Goal: Information Seeking & Learning: Learn about a topic

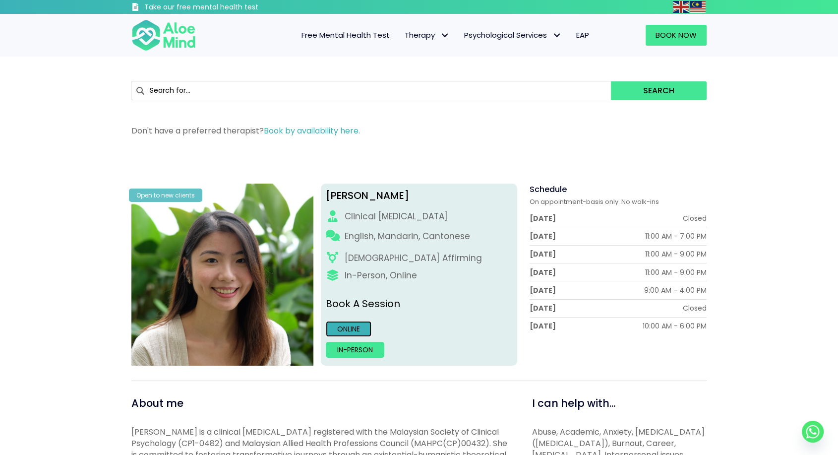
click at [355, 328] on link "Online" at bounding box center [349, 329] width 46 height 16
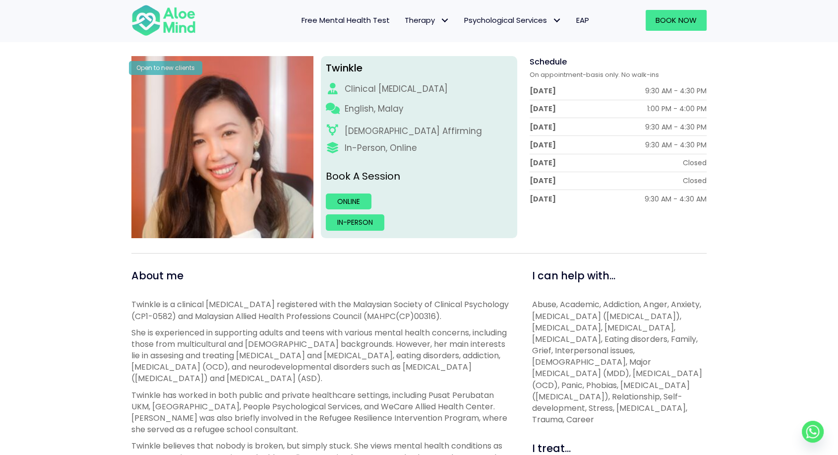
scroll to position [127, 0]
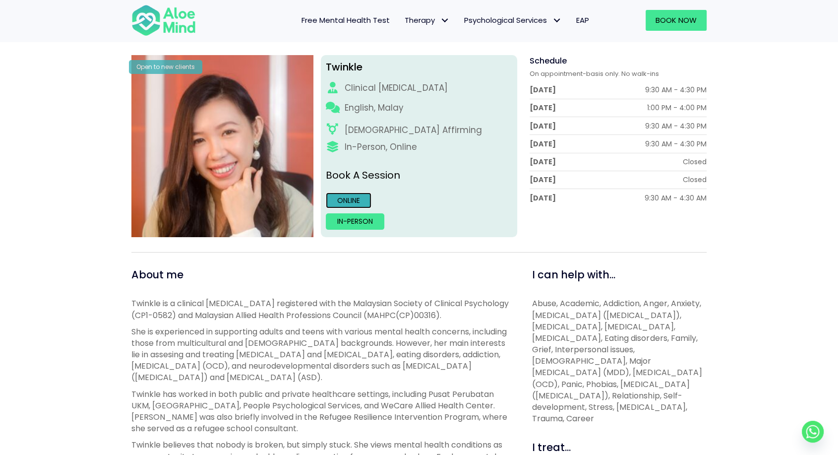
click at [356, 196] on link "Online" at bounding box center [349, 200] width 46 height 16
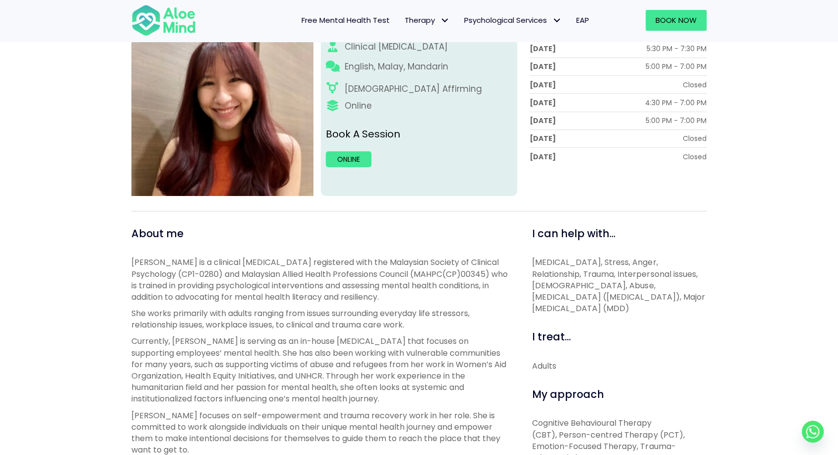
scroll to position [168, 0]
click at [348, 160] on link "Online" at bounding box center [349, 160] width 46 height 16
